Goal: Find contact information: Find contact information

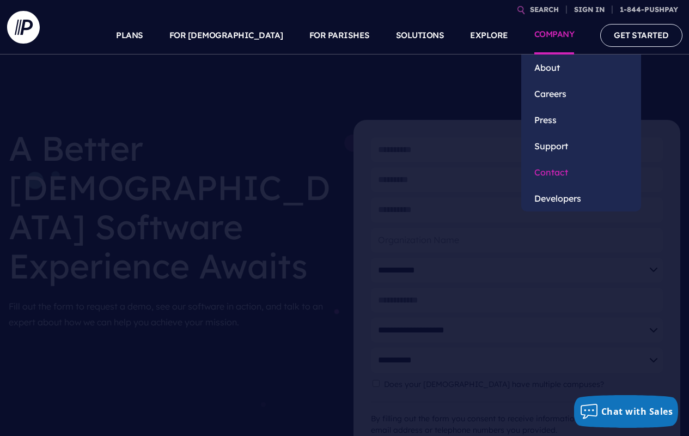
click at [557, 169] on link "Contact" at bounding box center [581, 172] width 120 height 26
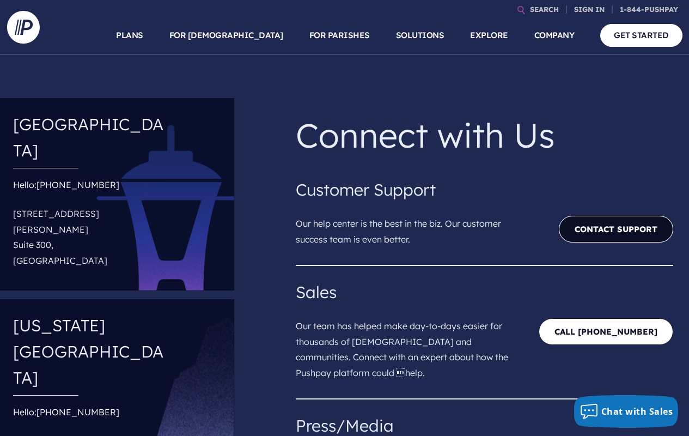
click at [607, 230] on link "Contact Support" at bounding box center [616, 229] width 114 height 27
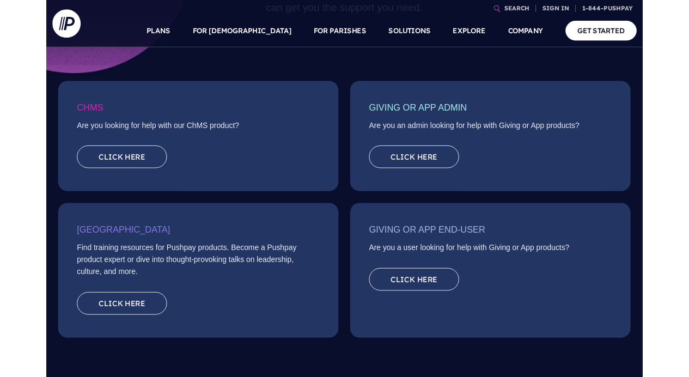
scroll to position [178, 0]
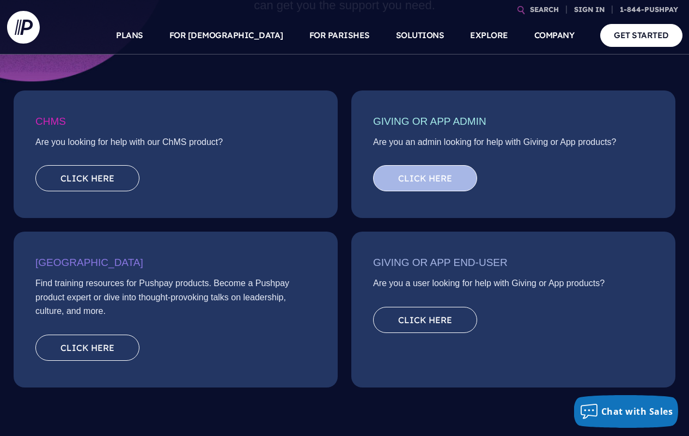
click at [450, 178] on link "Click here" at bounding box center [425, 178] width 104 height 26
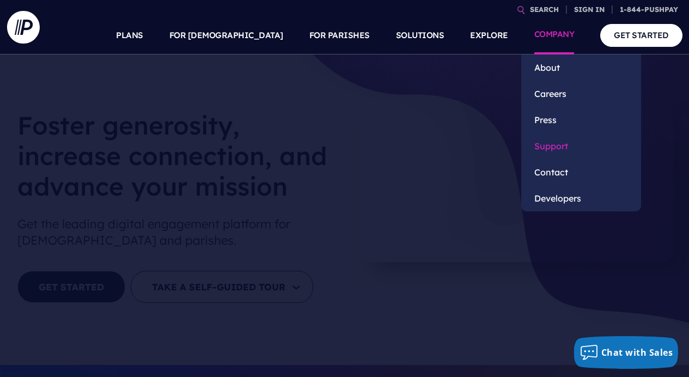
click at [557, 144] on link "Support" at bounding box center [581, 146] width 120 height 26
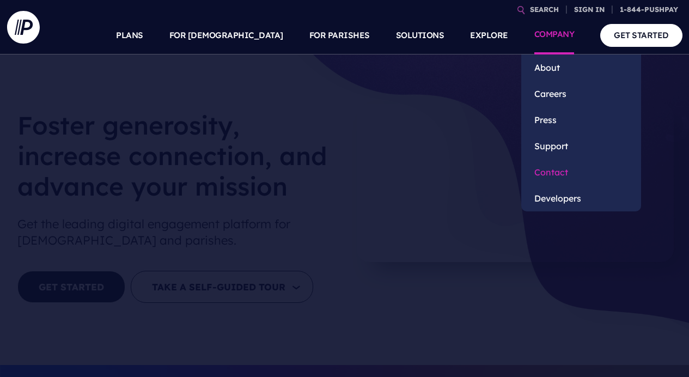
click at [556, 168] on link "Contact" at bounding box center [581, 172] width 120 height 26
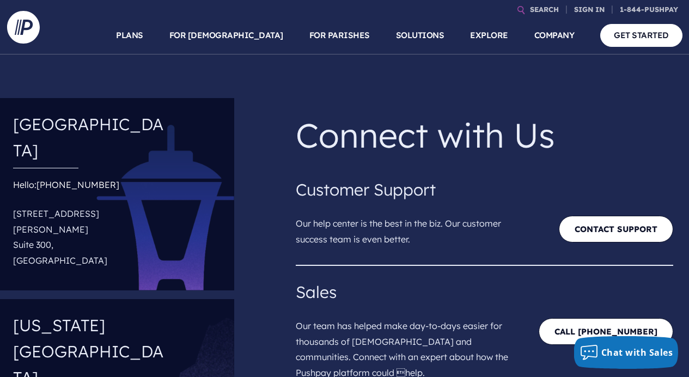
scroll to position [56, 0]
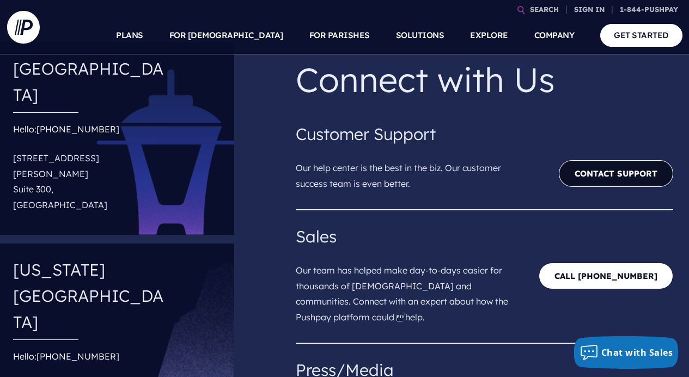
click at [600, 168] on link "Contact Support" at bounding box center [616, 173] width 114 height 27
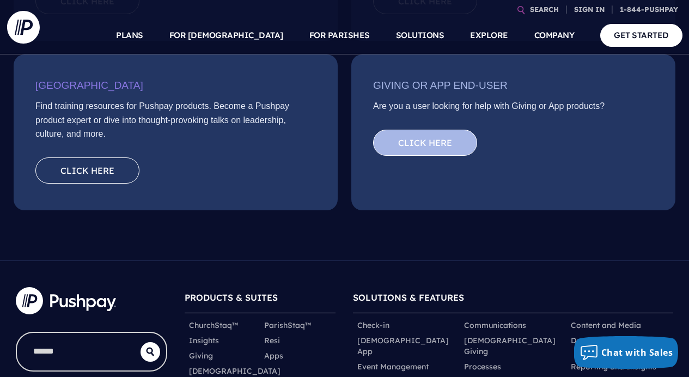
scroll to position [265, 0]
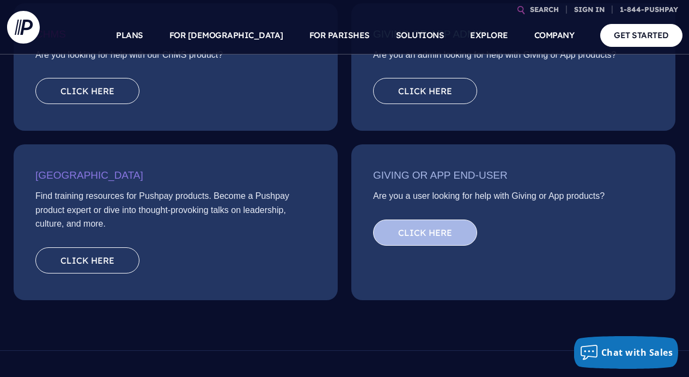
click at [436, 237] on link "Click here" at bounding box center [425, 232] width 104 height 26
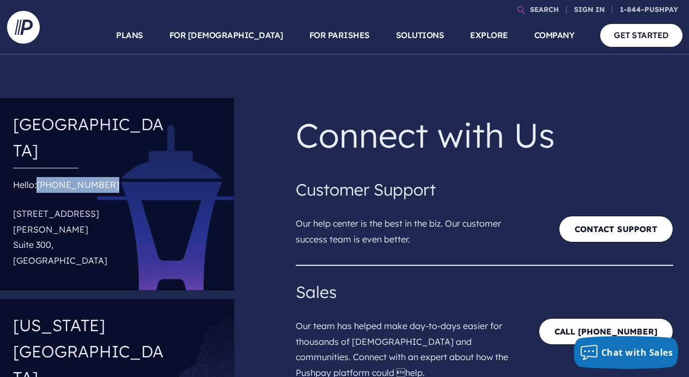
drag, startPoint x: 37, startPoint y: 157, endPoint x: 106, endPoint y: 157, distance: 69.2
click at [106, 177] on div "Hello: [PHONE_NUMBER] [STREET_ADDRESS][PERSON_NAME]" at bounding box center [91, 225] width 156 height 96
